Goal: Task Accomplishment & Management: Use online tool/utility

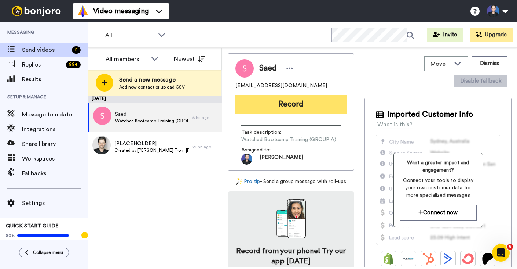
click at [272, 109] on button "Record" at bounding box center [291, 104] width 111 height 19
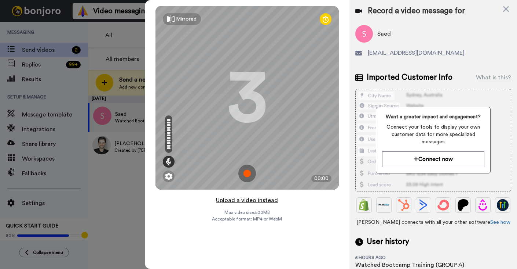
click at [273, 199] on button "Upload a video instead" at bounding box center [247, 200] width 66 height 10
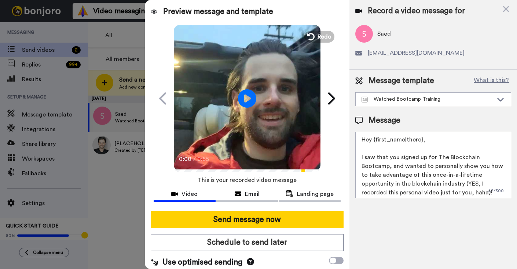
click at [248, 122] on video at bounding box center [247, 97] width 147 height 147
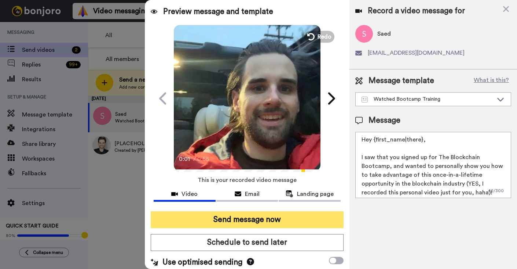
click at [286, 217] on button "Send message now" at bounding box center [247, 219] width 193 height 17
